Goal: Task Accomplishment & Management: Use online tool/utility

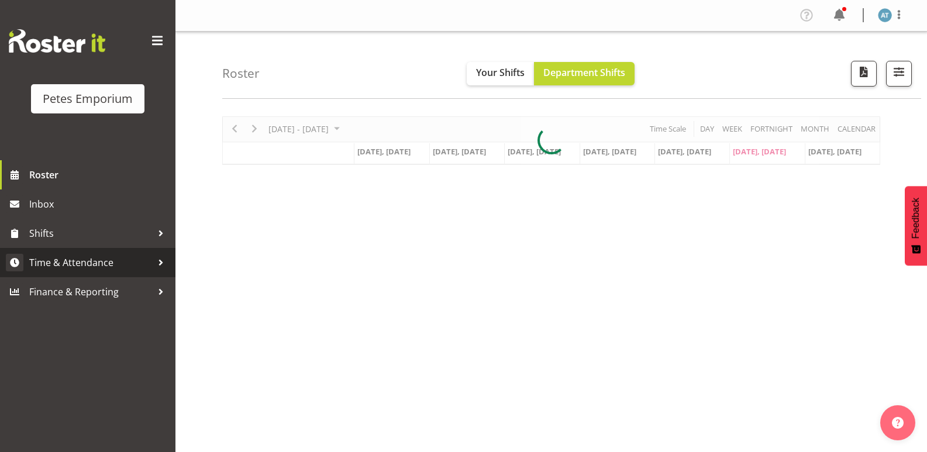
click at [123, 255] on span "Time & Attendance" at bounding box center [90, 263] width 123 height 18
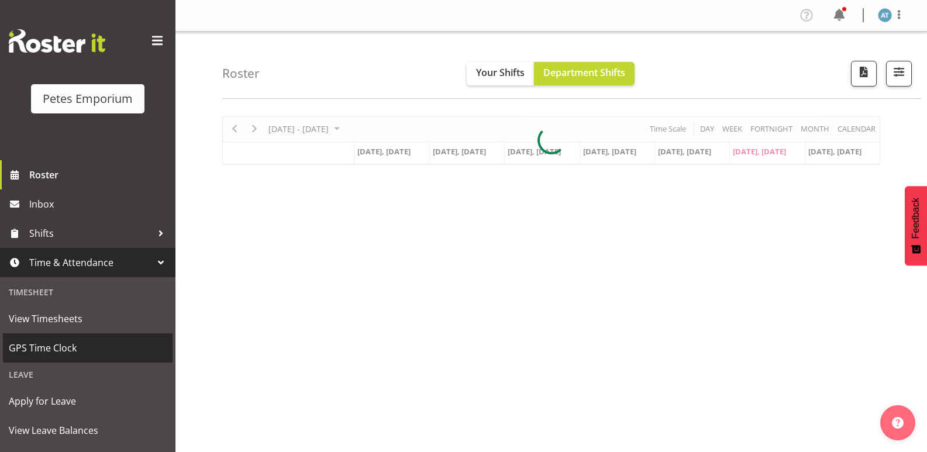
click at [96, 357] on link "GPS Time Clock" at bounding box center [88, 347] width 170 height 29
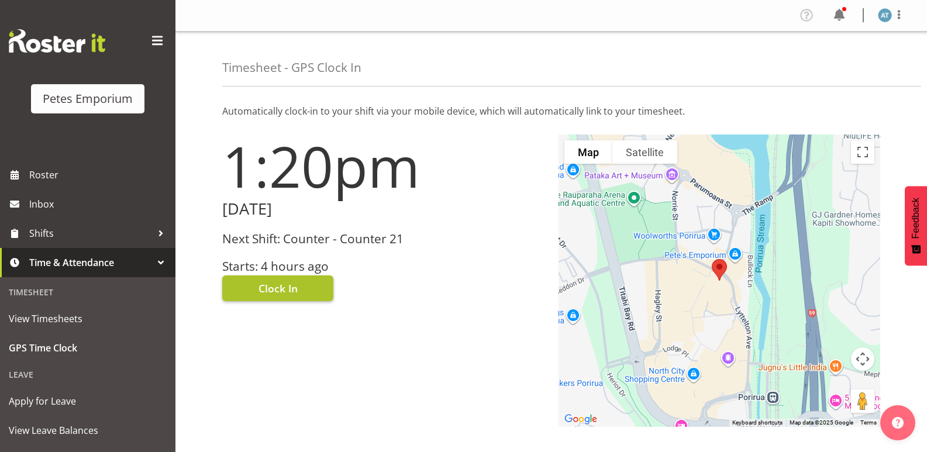
click at [293, 292] on span "Clock In" at bounding box center [278, 288] width 39 height 15
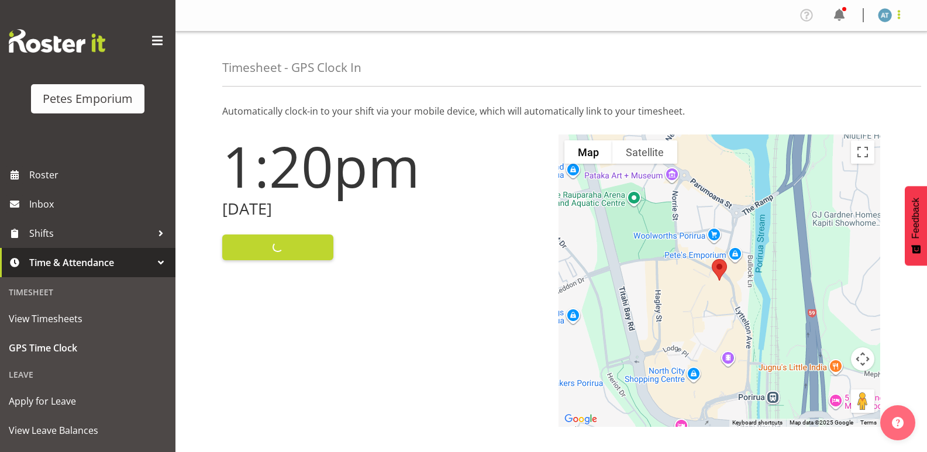
click at [901, 16] on span at bounding box center [899, 15] width 14 height 14
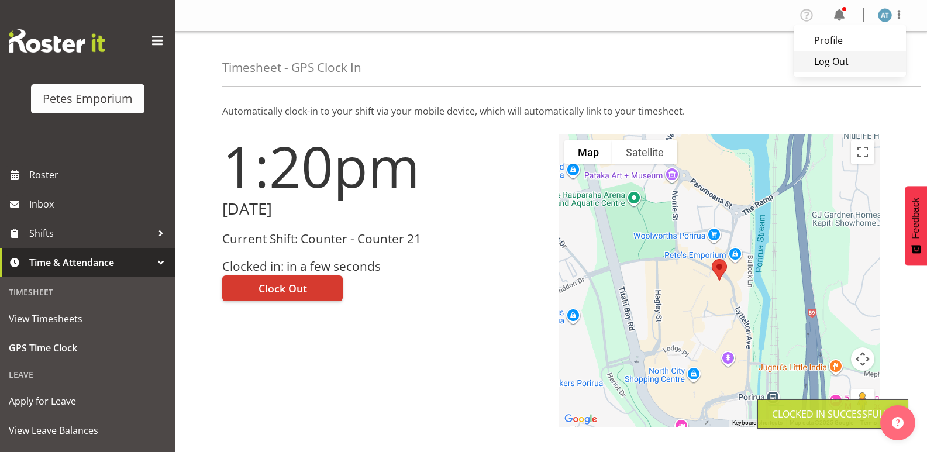
click at [857, 63] on link "Log Out" at bounding box center [850, 61] width 112 height 21
